Goal: Task Accomplishment & Management: Manage account settings

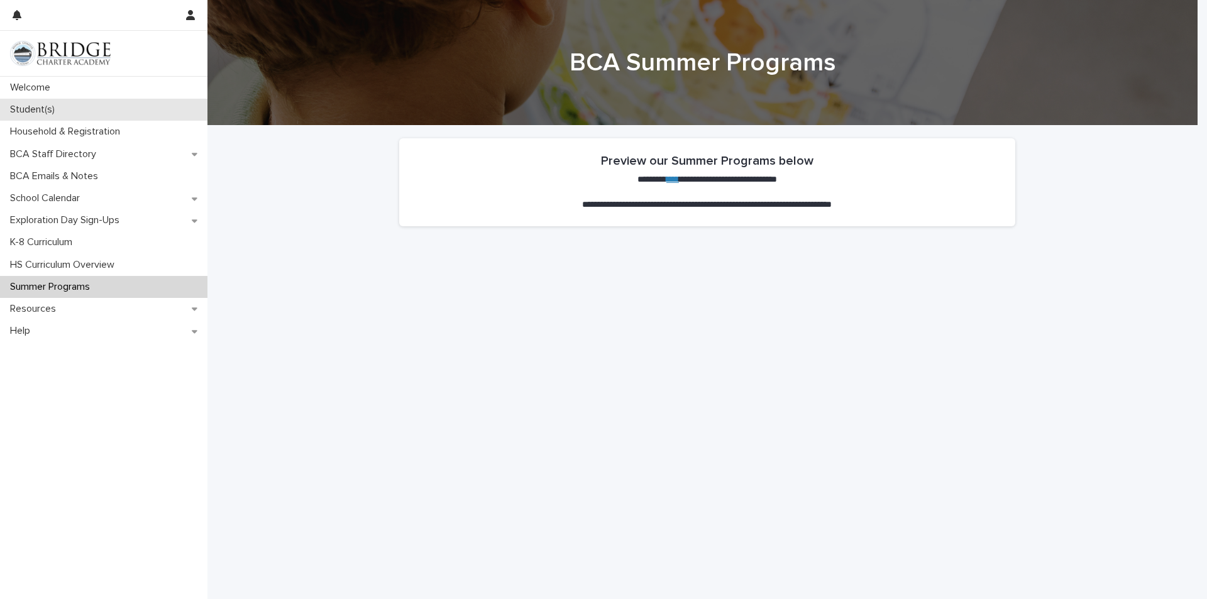
click at [30, 112] on p "Student(s)" at bounding box center [35, 110] width 60 height 12
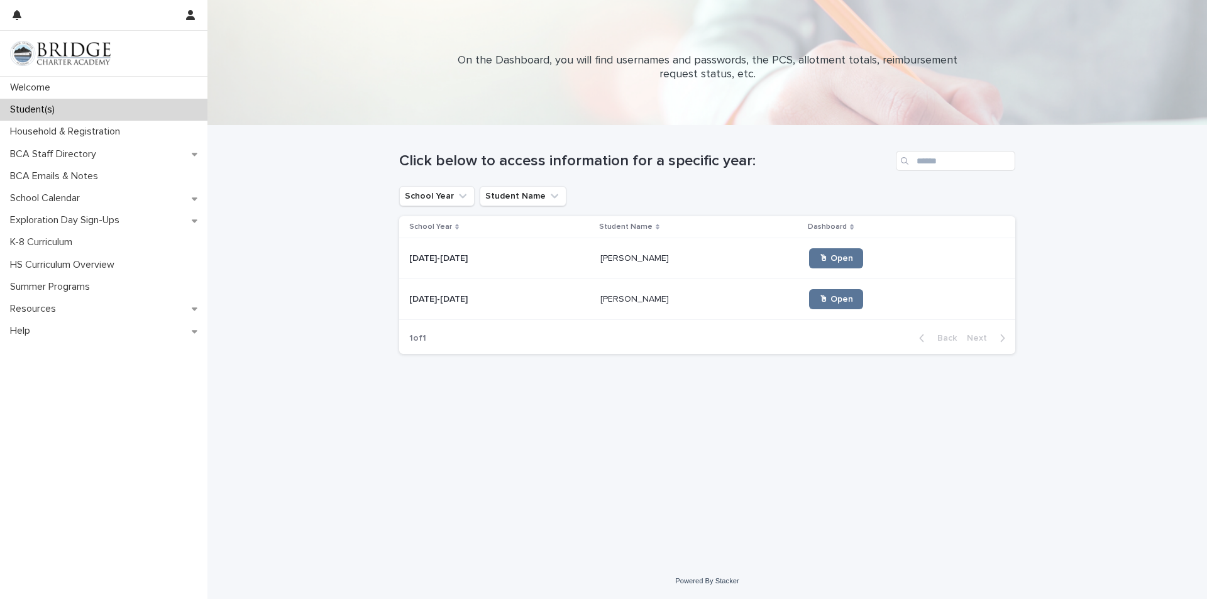
click at [466, 302] on p at bounding box center [499, 299] width 181 height 11
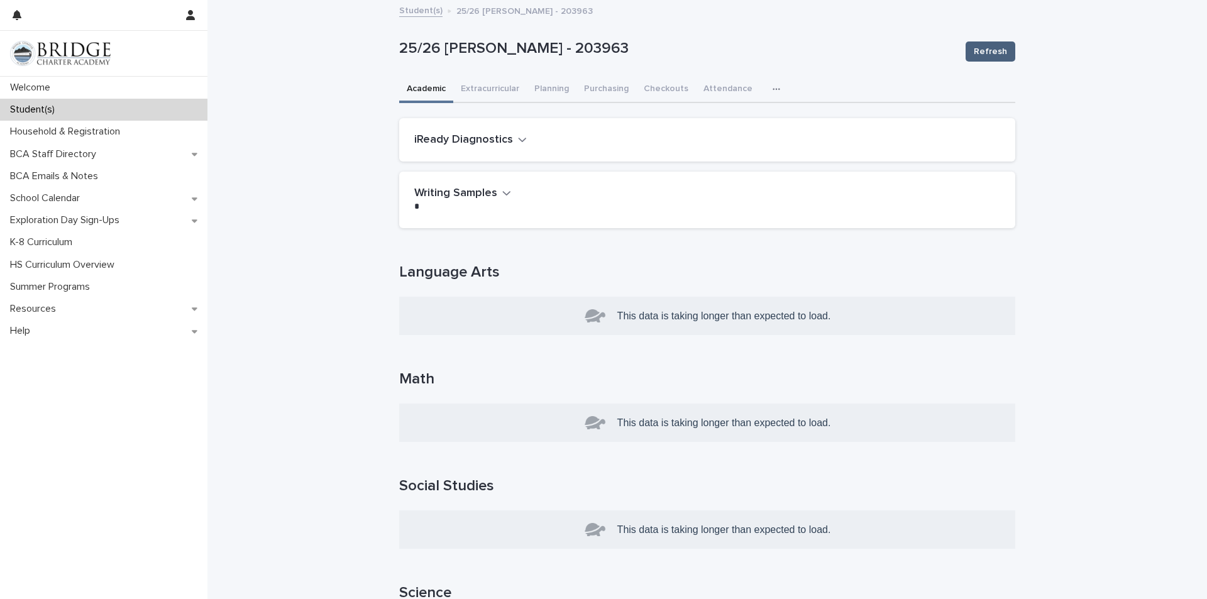
click at [981, 55] on span "Refresh" at bounding box center [990, 51] width 33 height 13
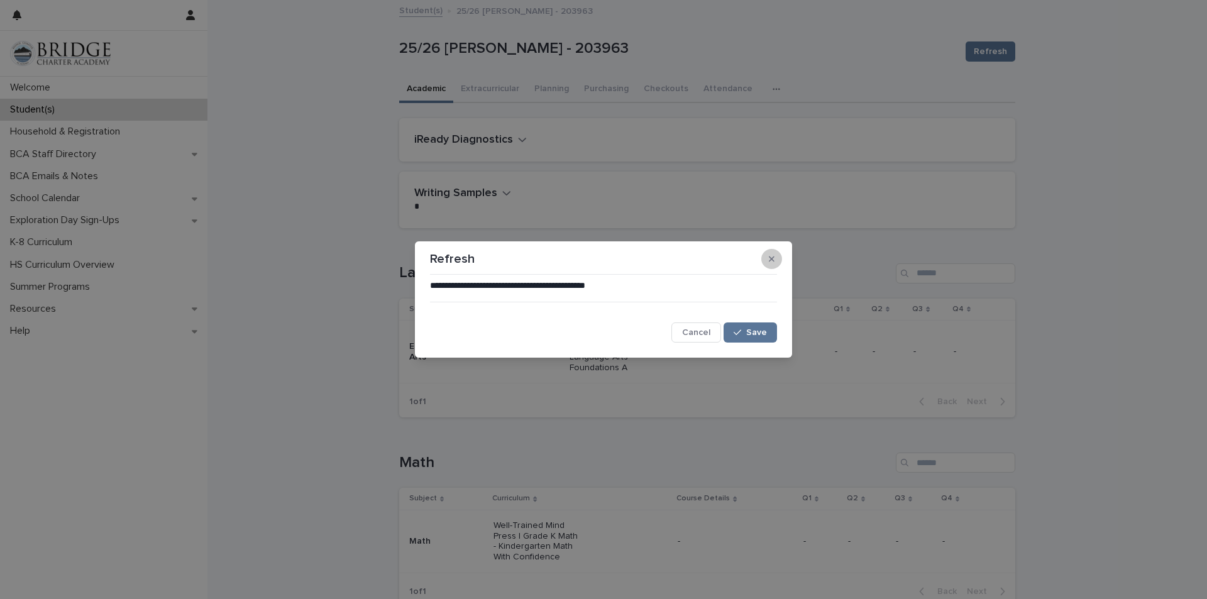
click at [778, 256] on button "button" at bounding box center [771, 259] width 21 height 20
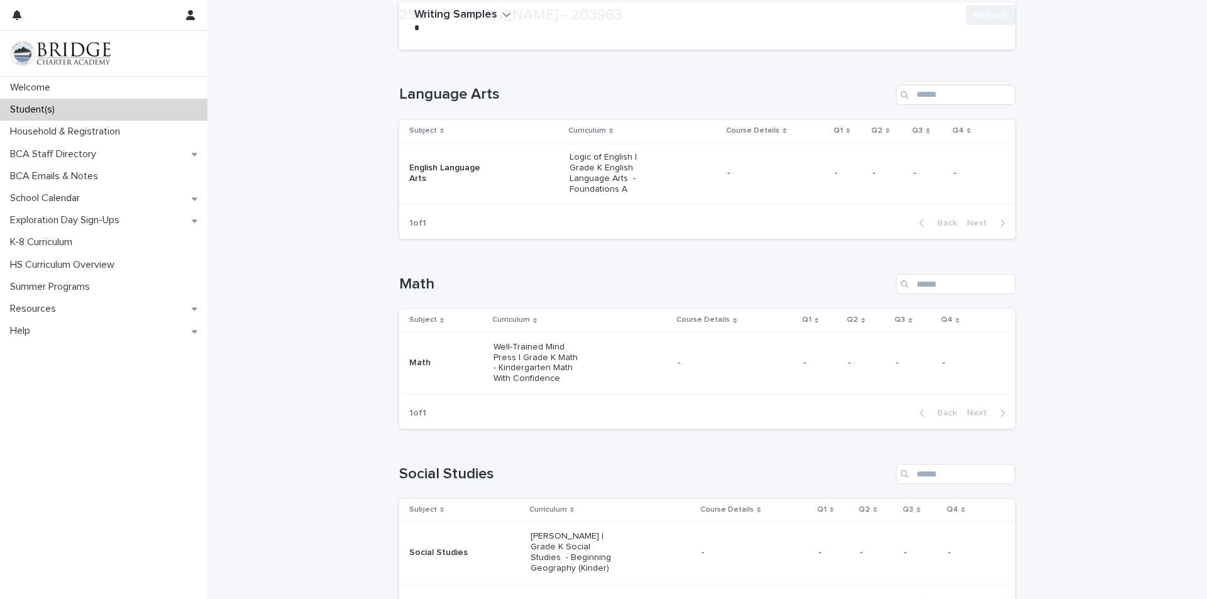
scroll to position [189, 0]
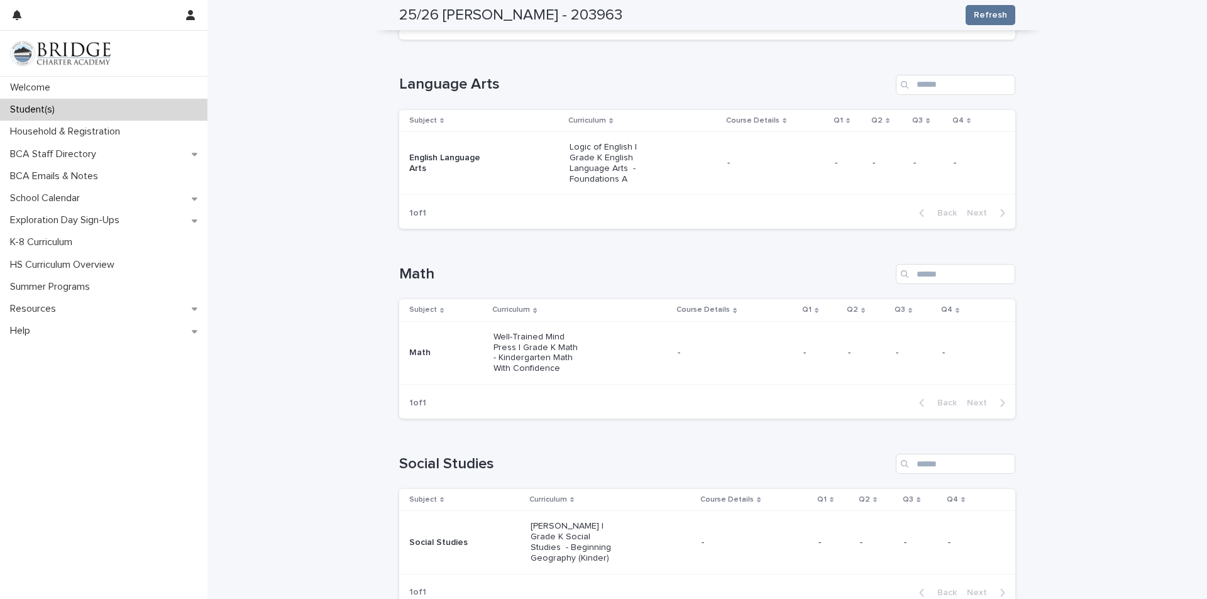
click at [757, 146] on td "-" at bounding box center [775, 163] width 107 height 63
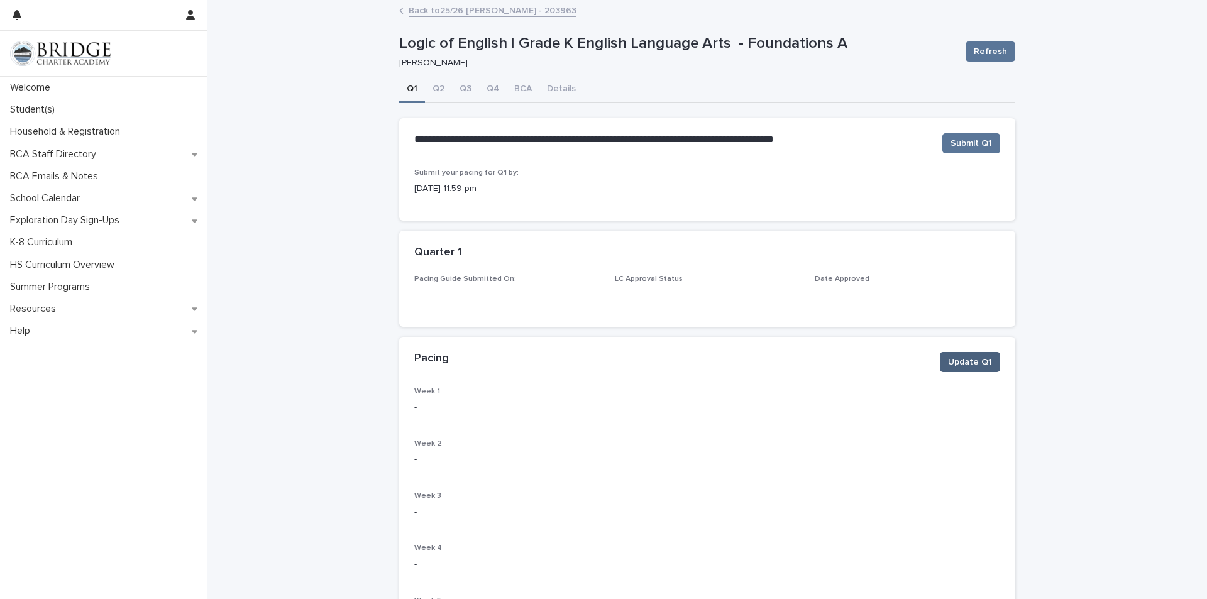
click at [963, 356] on span "Update Q1" at bounding box center [970, 362] width 44 height 13
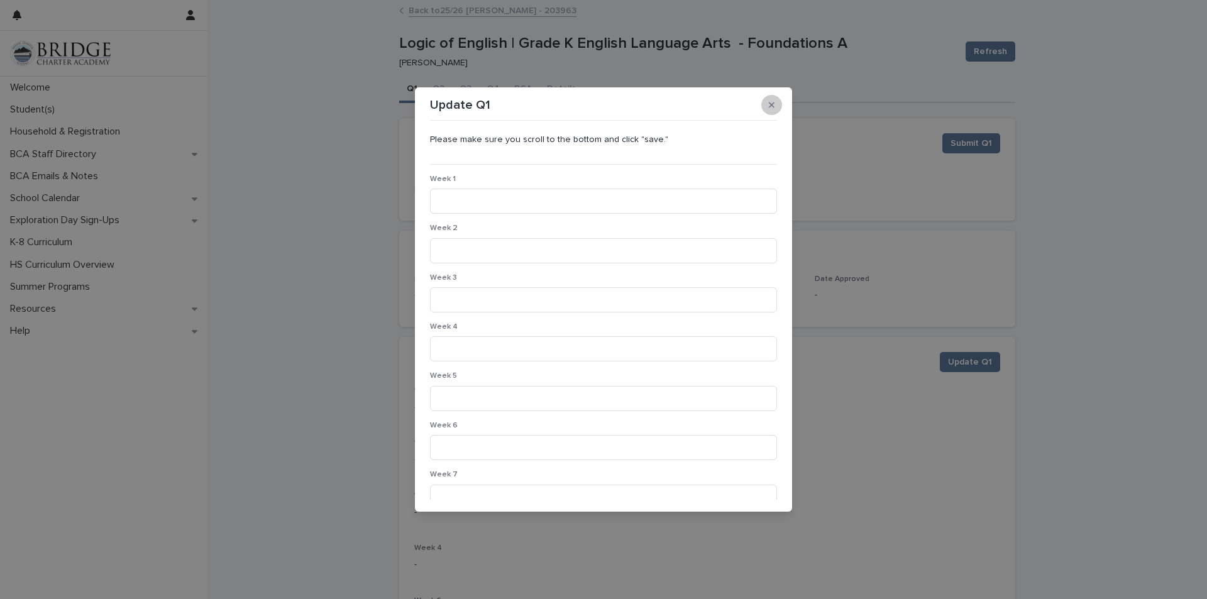
click at [771, 102] on icon "button" at bounding box center [772, 105] width 6 height 9
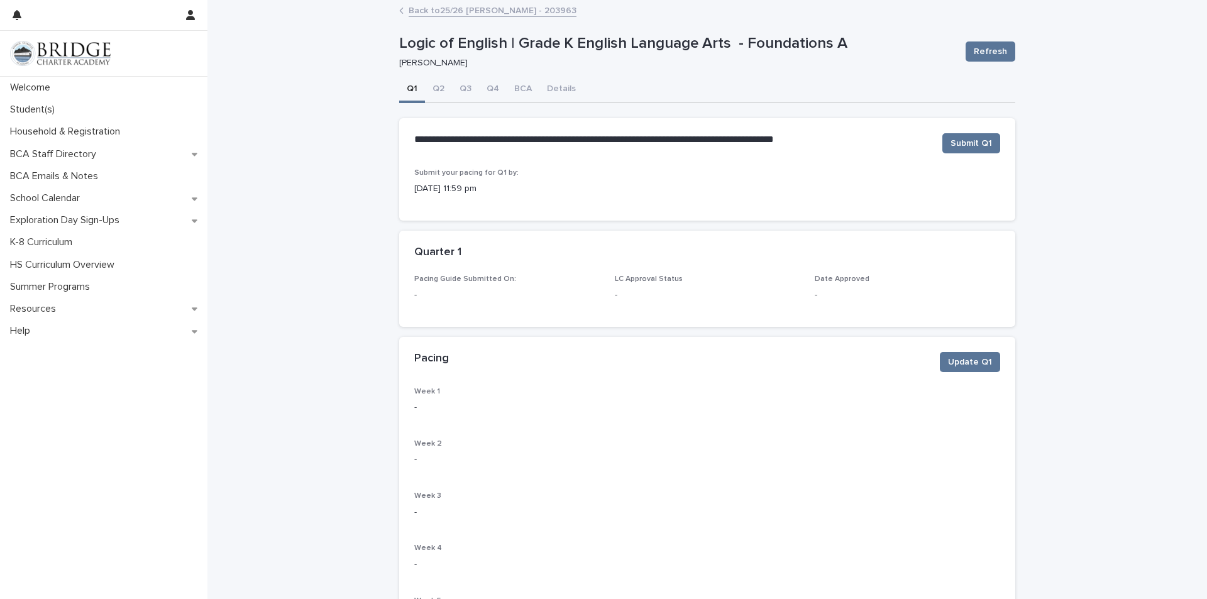
click at [509, 13] on link "Back to 25/26 [PERSON_NAME] - 203963" at bounding box center [493, 10] width 168 height 14
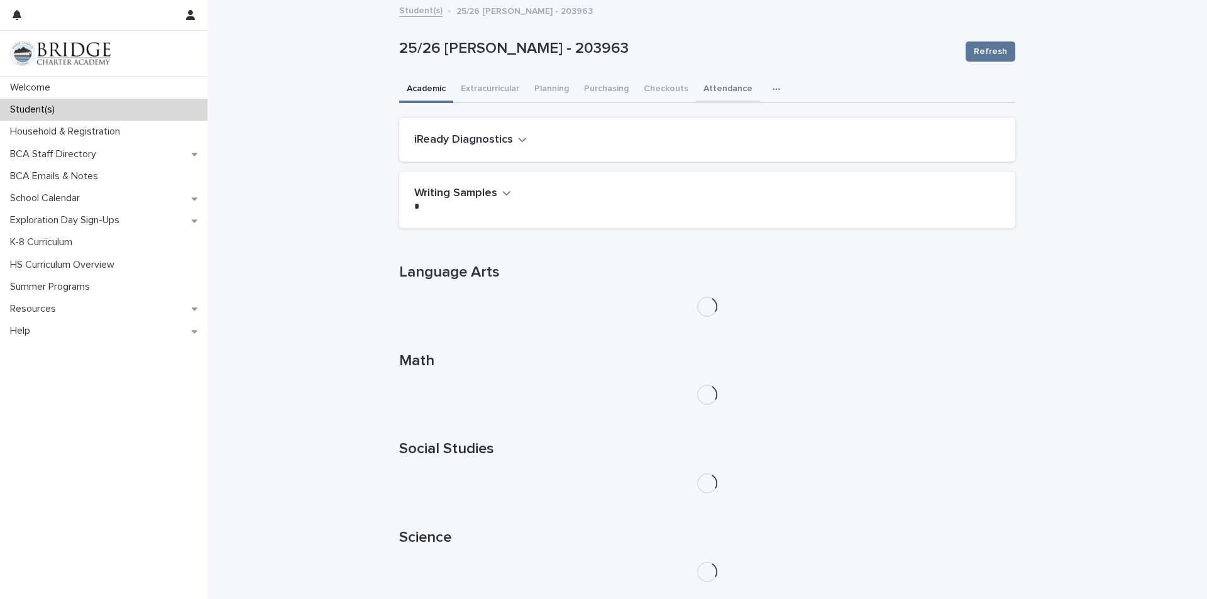
click at [714, 97] on button "Attendance" at bounding box center [728, 90] width 64 height 26
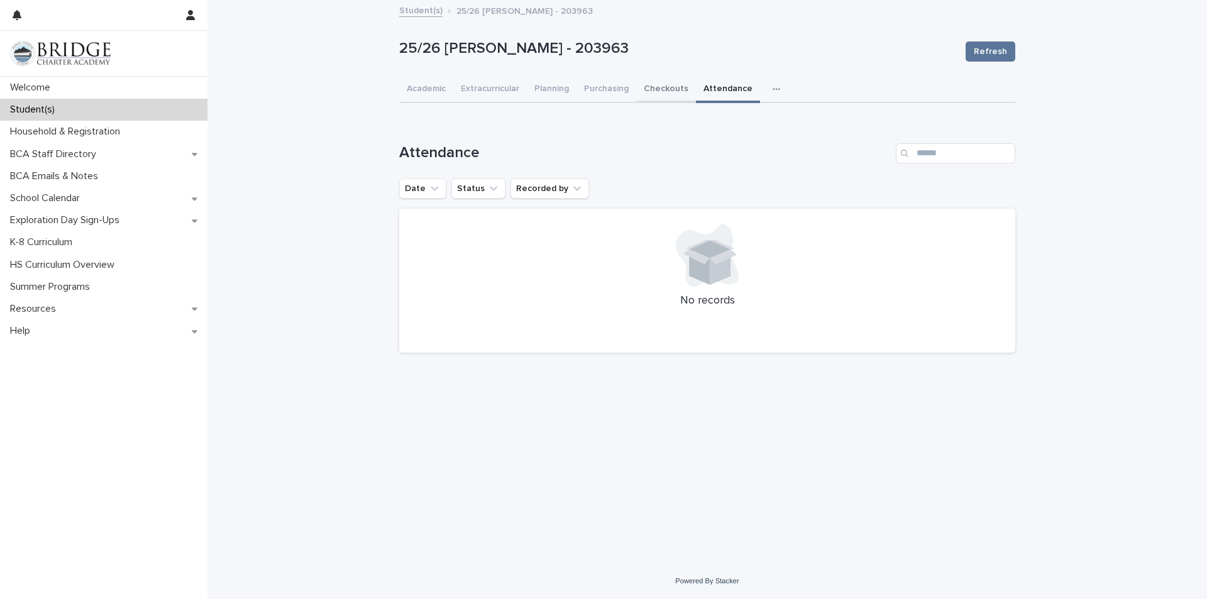
click at [655, 97] on button "Checkouts" at bounding box center [666, 90] width 60 height 26
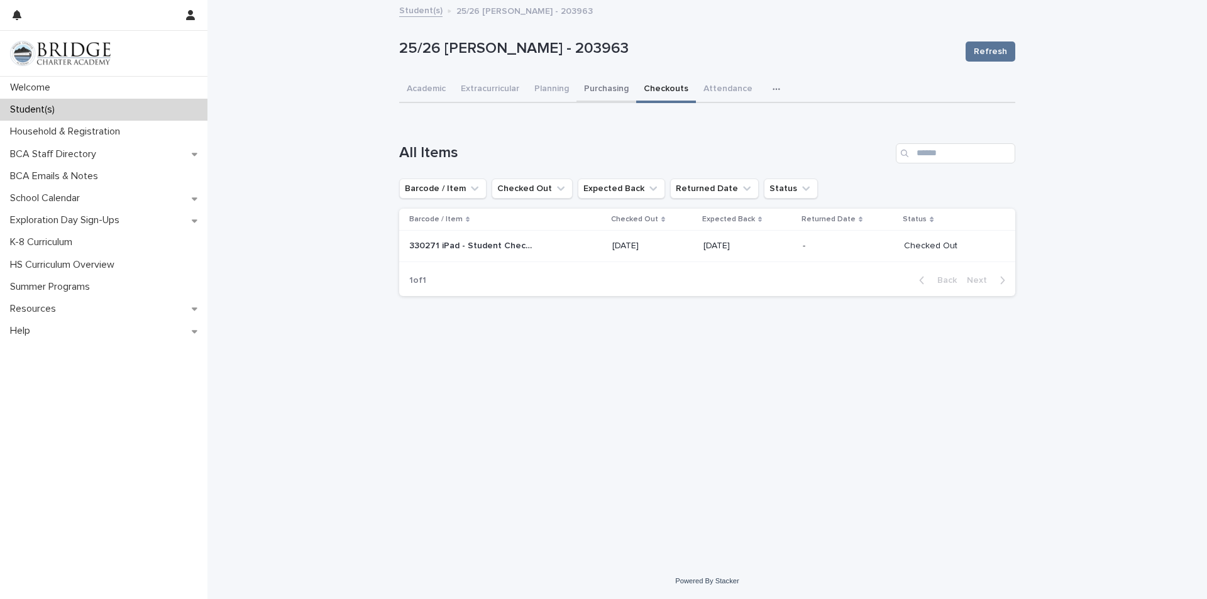
click at [612, 89] on button "Purchasing" at bounding box center [606, 90] width 60 height 26
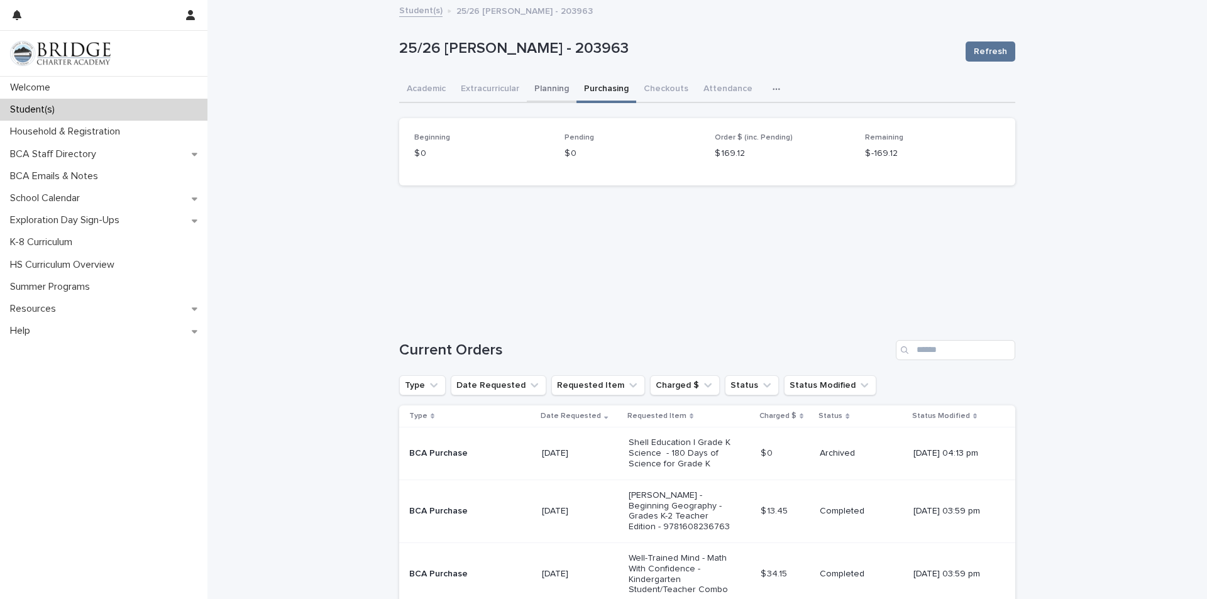
click at [546, 85] on button "Planning" at bounding box center [552, 90] width 50 height 26
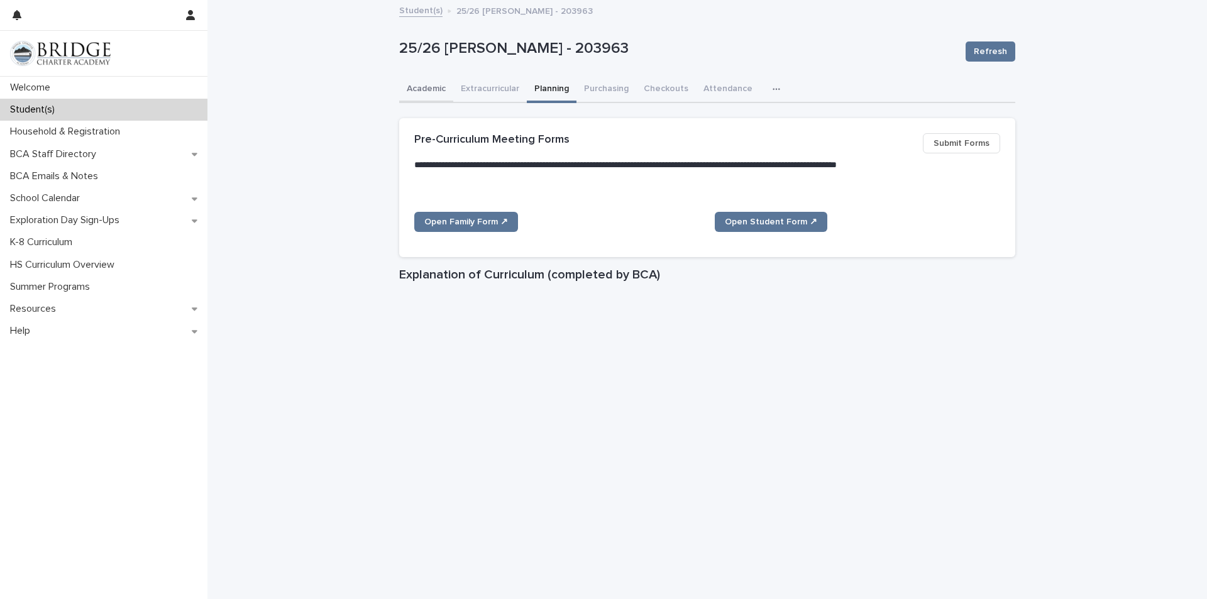
click at [424, 90] on button "Academic" at bounding box center [426, 90] width 54 height 26
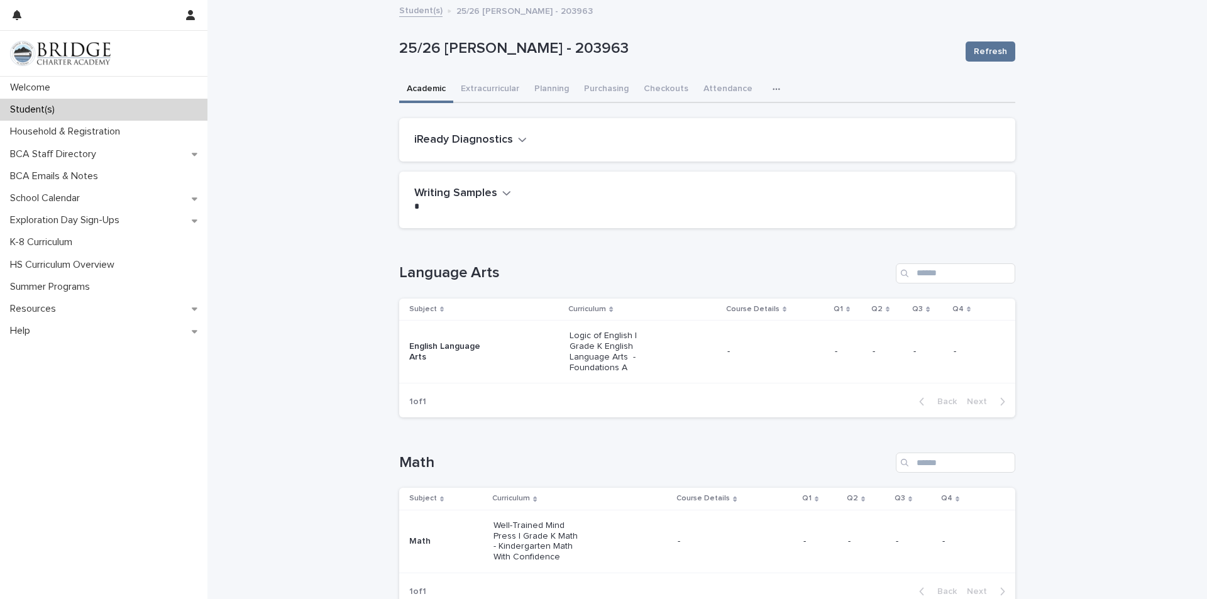
click at [418, 4] on link "Student(s)" at bounding box center [420, 10] width 43 height 14
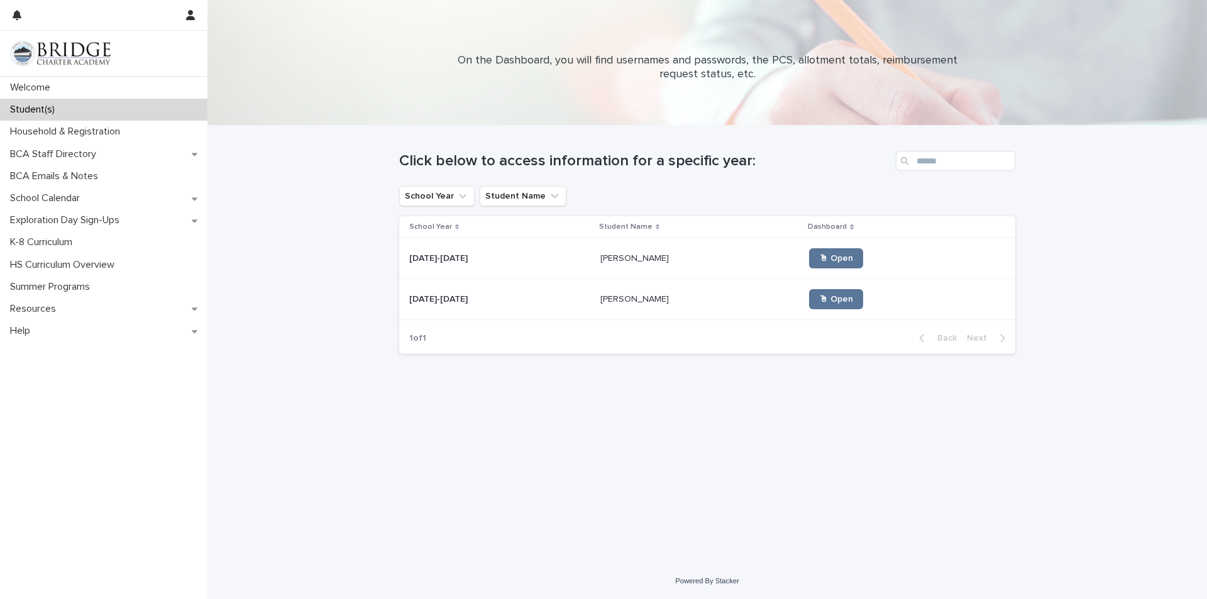
click at [595, 265] on td "[PERSON_NAME] [PERSON_NAME]" at bounding box center [699, 258] width 209 height 41
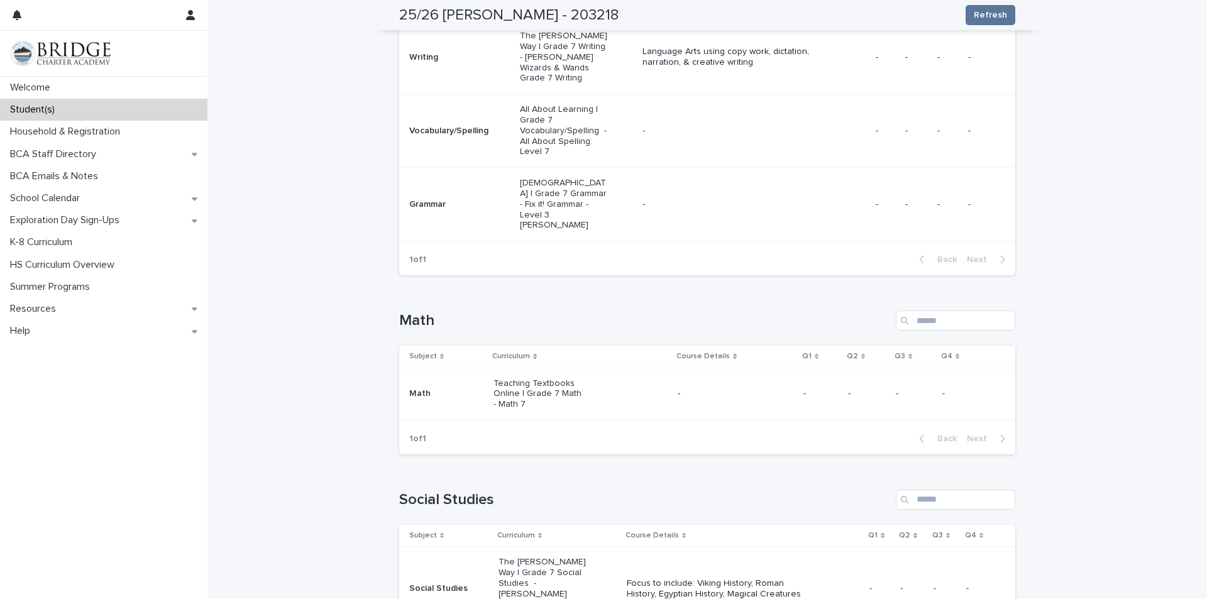
scroll to position [251, 0]
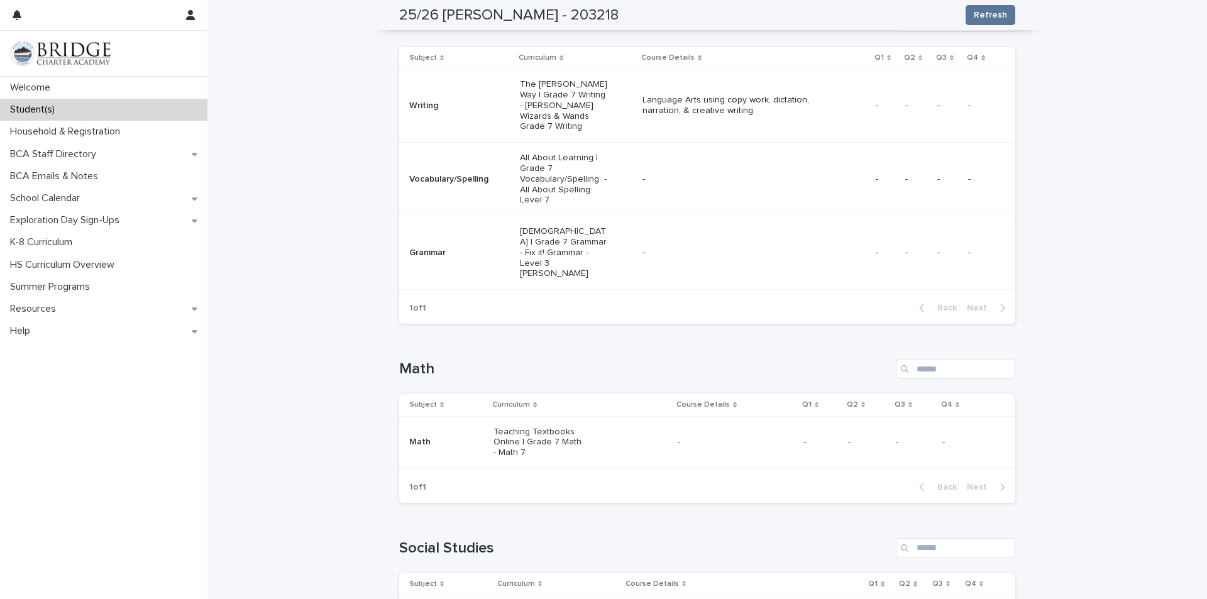
click at [718, 437] on p "-" at bounding box center [736, 442] width 116 height 11
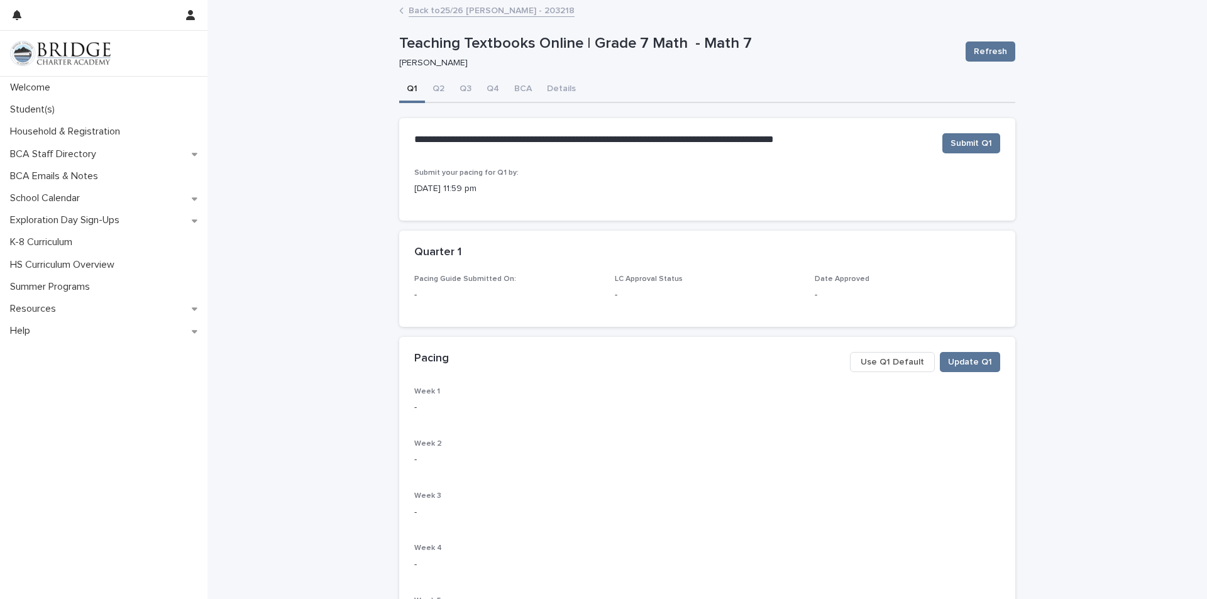
click at [878, 360] on span "Use Q1 Default" at bounding box center [892, 362] width 63 height 13
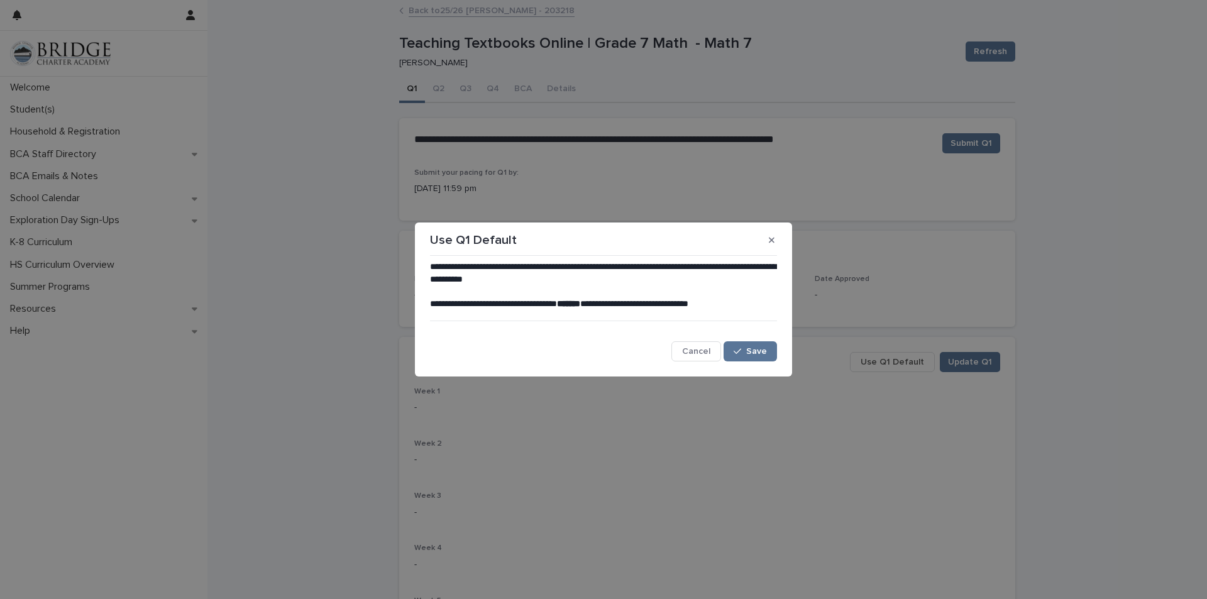
click at [768, 253] on section "**********" at bounding box center [603, 300] width 377 height 155
click at [751, 355] on span "Save" at bounding box center [756, 351] width 21 height 9
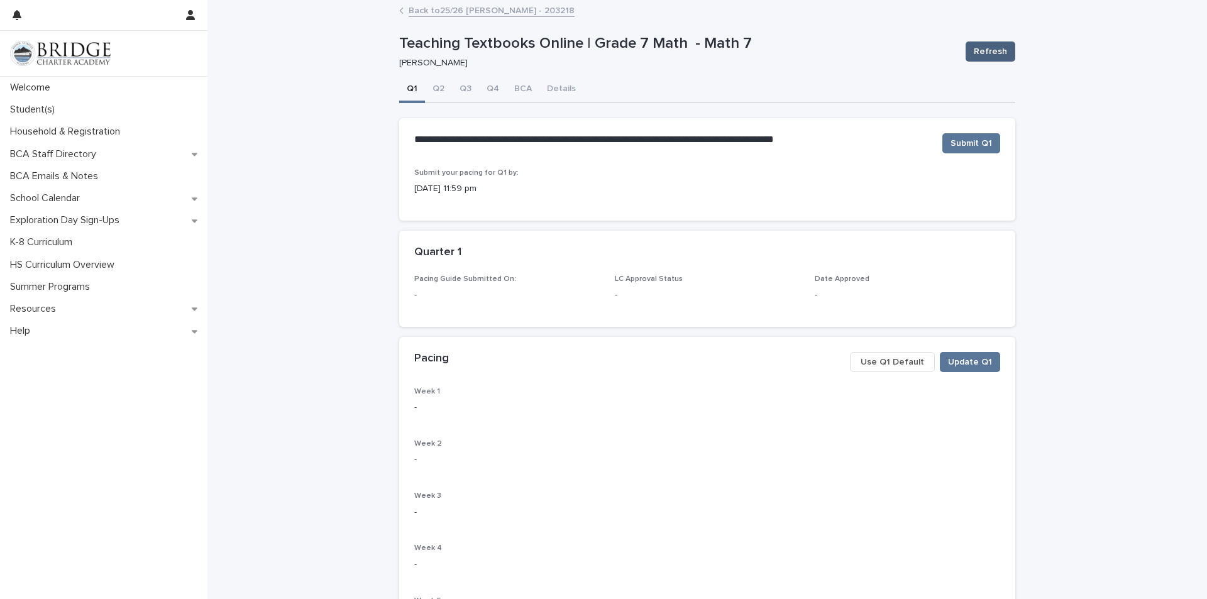
click at [976, 57] on span "Refresh" at bounding box center [990, 51] width 33 height 13
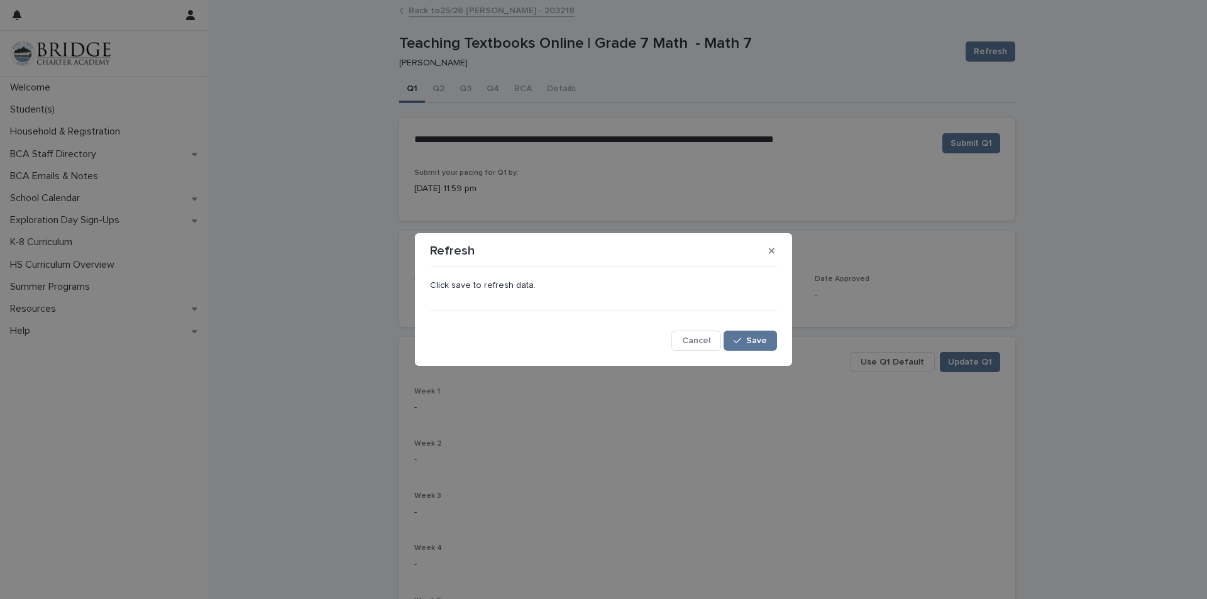
click at [758, 329] on div "Click save to refresh data. Cancel Save" at bounding box center [603, 311] width 347 height 79
click at [756, 334] on button "Save" at bounding box center [750, 341] width 53 height 20
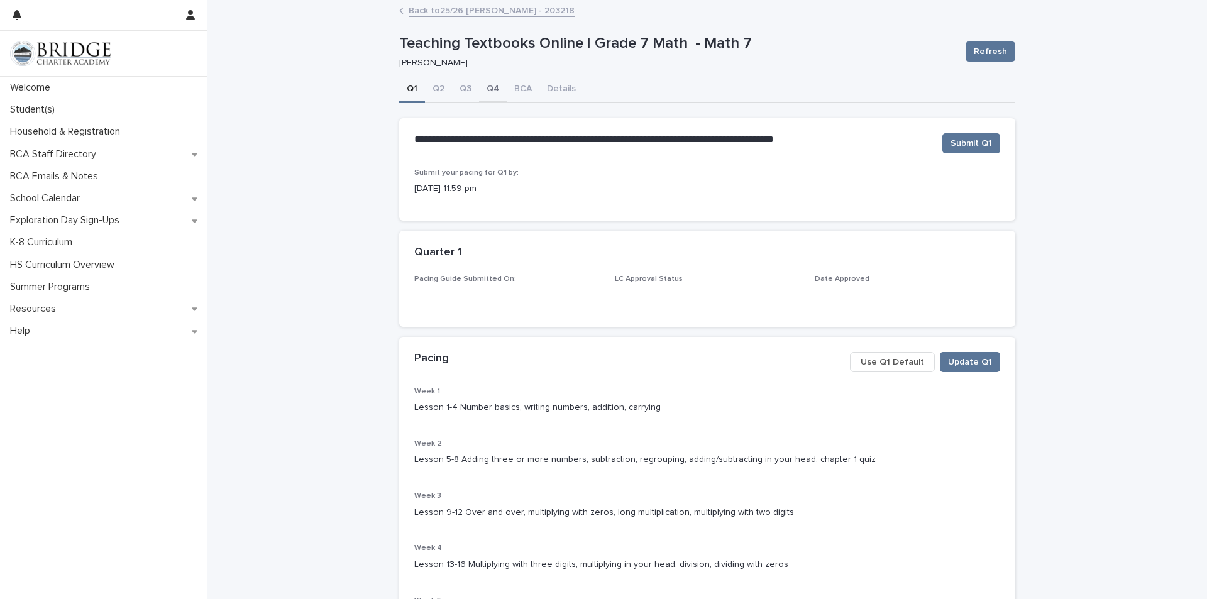
click at [480, 91] on button "Q4" at bounding box center [493, 90] width 28 height 26
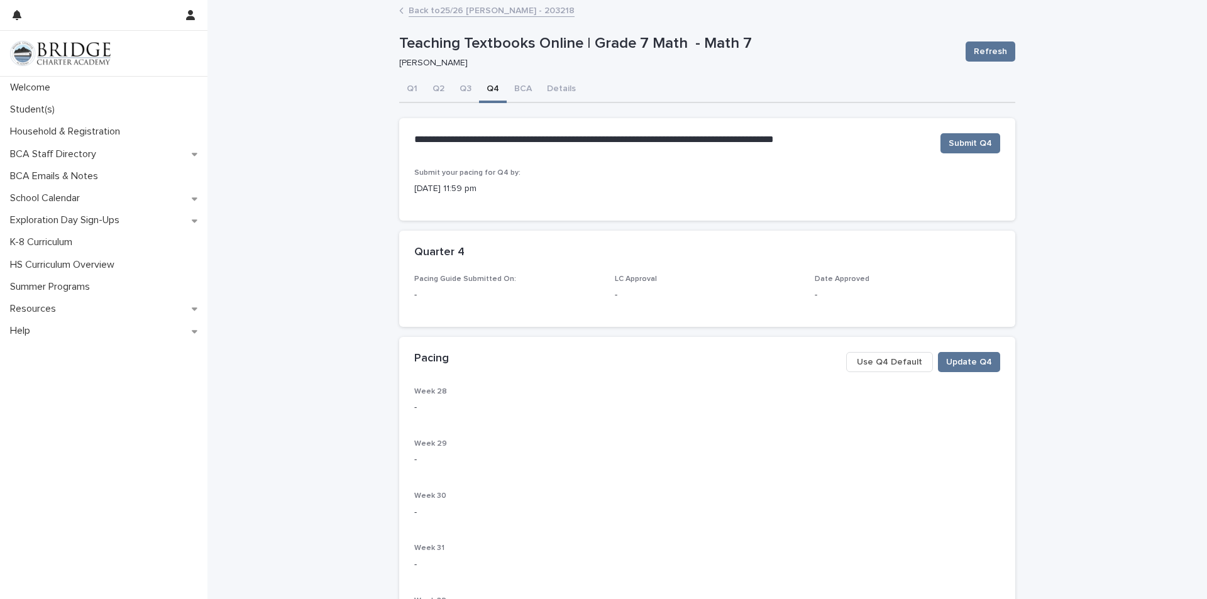
click at [895, 358] on span "Use Q4 Default" at bounding box center [889, 362] width 65 height 13
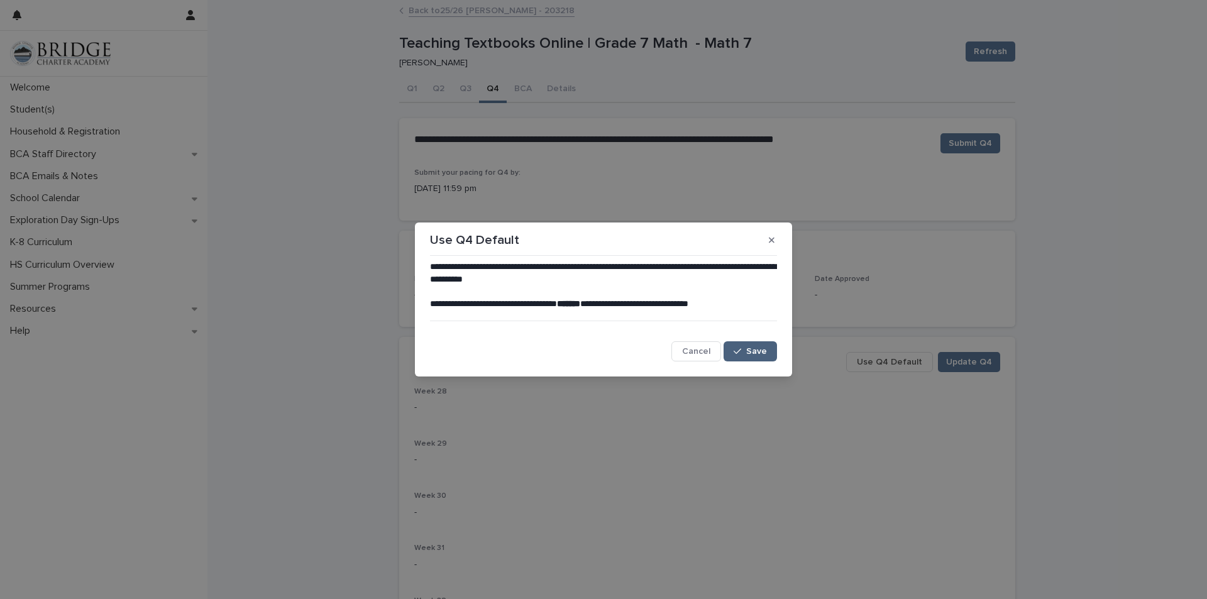
click at [762, 348] on span "Save" at bounding box center [756, 351] width 21 height 9
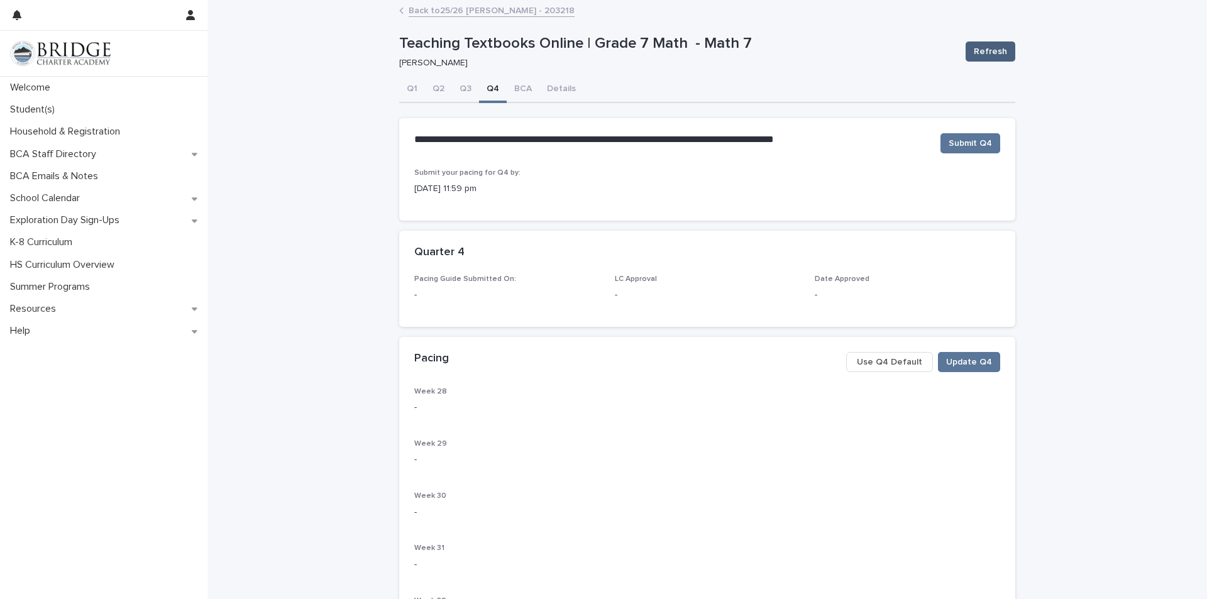
click at [992, 49] on span "Refresh" at bounding box center [990, 51] width 33 height 13
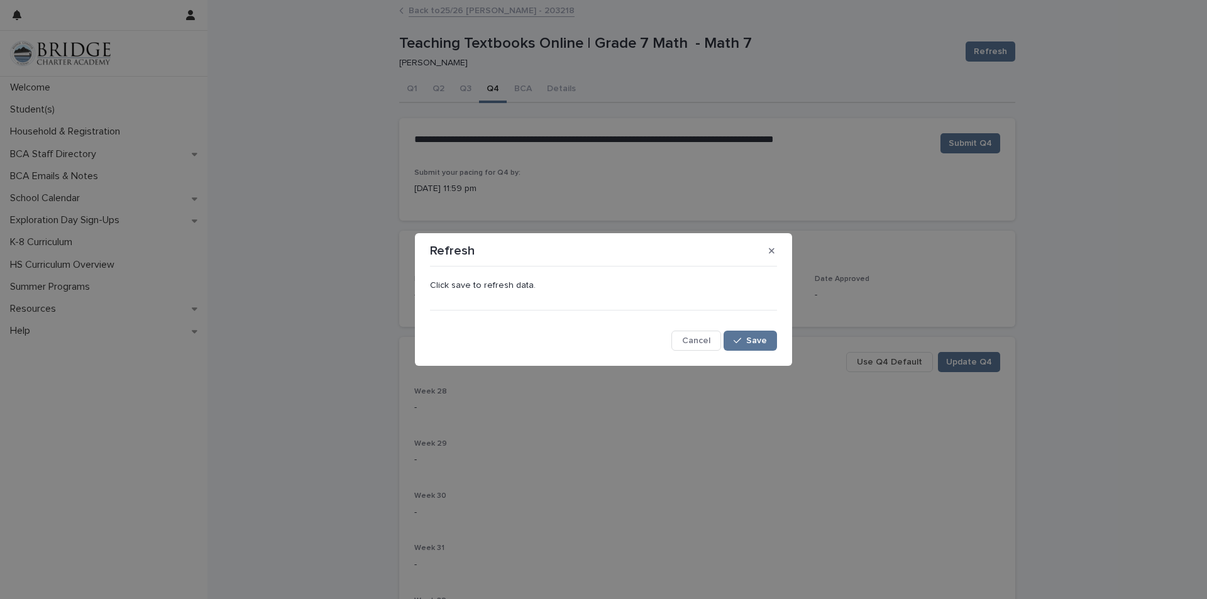
click at [779, 332] on div "Click save to refresh data. Cancel Save" at bounding box center [603, 310] width 353 height 85
click at [758, 340] on span "Save" at bounding box center [756, 340] width 21 height 9
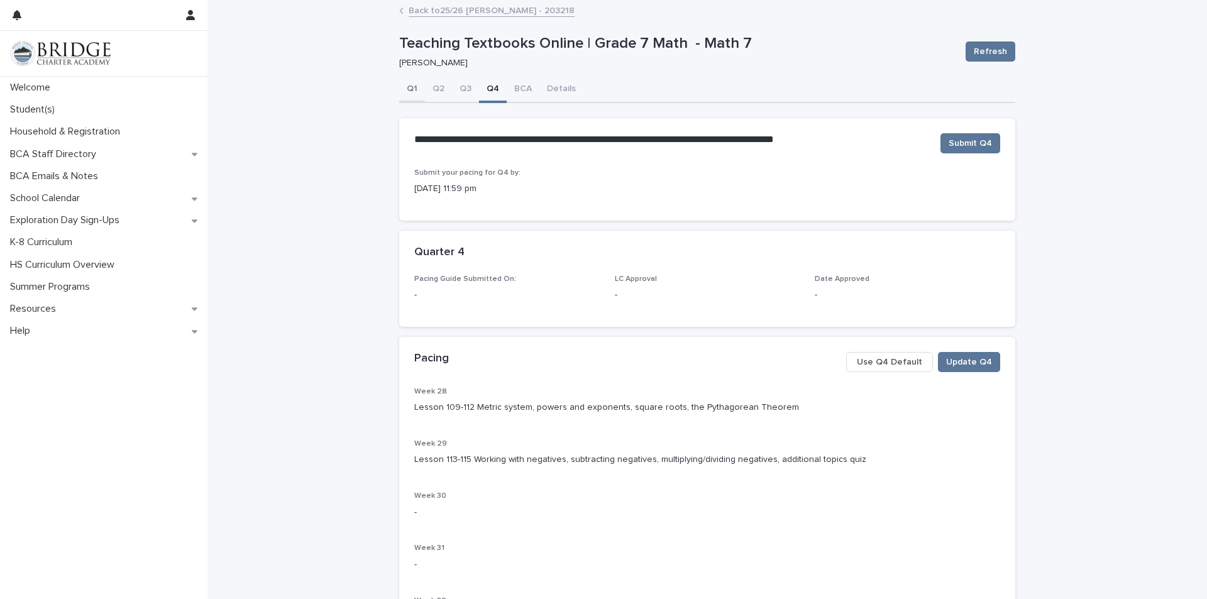
click at [414, 81] on button "Q1" at bounding box center [412, 90] width 26 height 26
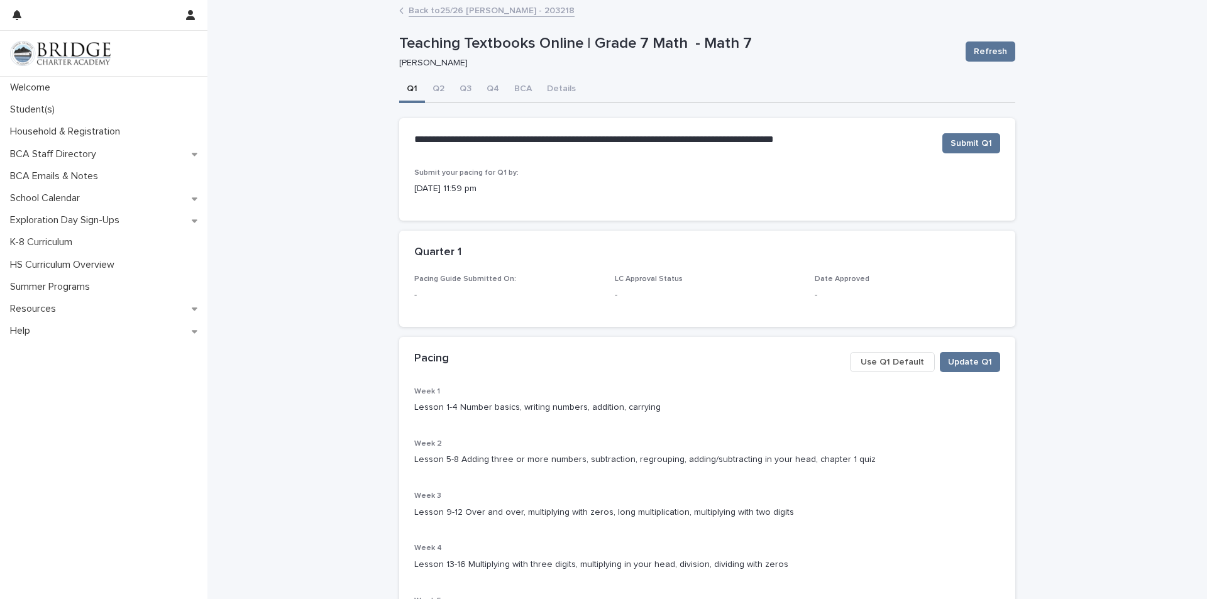
click at [436, 12] on link "Back to 25/26 [PERSON_NAME] - 203218" at bounding box center [492, 10] width 166 height 14
